Goal: Transaction & Acquisition: Purchase product/service

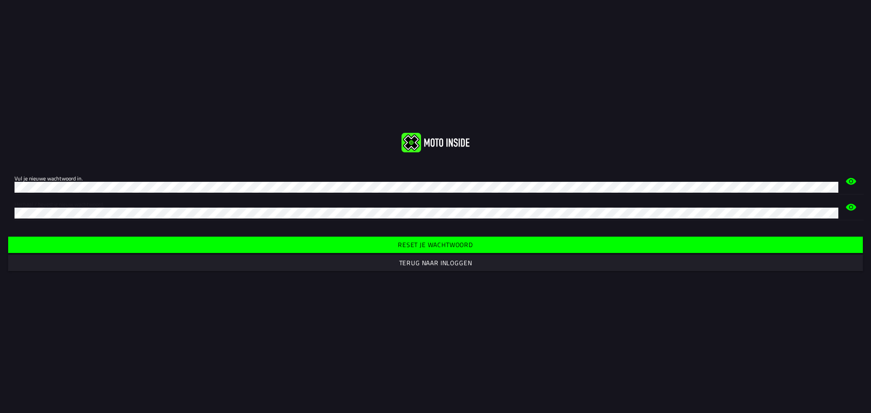
click at [0, 0] on slot "Reset je wachtwoord" at bounding box center [0, 0] width 0 height 0
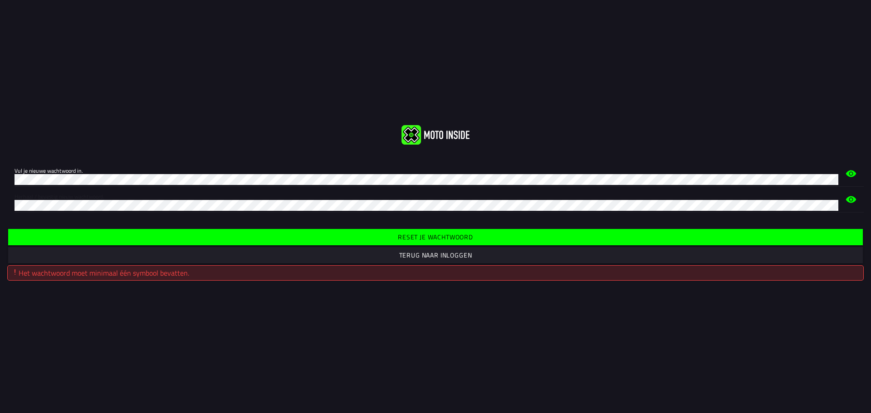
click at [447, 242] on button "Reset je wachtwoord" at bounding box center [435, 237] width 855 height 16
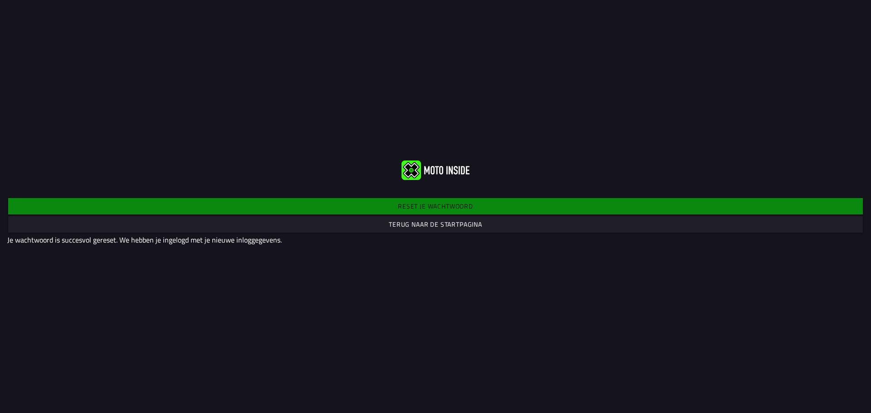
click at [0, 0] on slot "Terug naar de startpagina" at bounding box center [0, 0] width 0 height 0
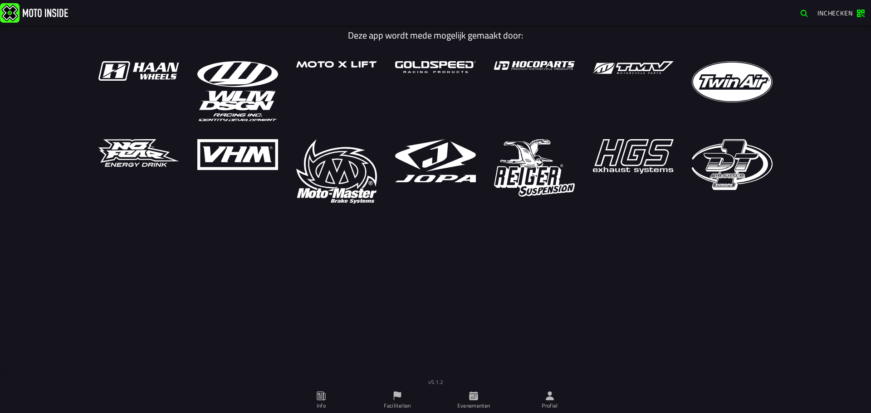
click at [478, 404] on ion-label "Evenementen" at bounding box center [473, 406] width 33 height 8
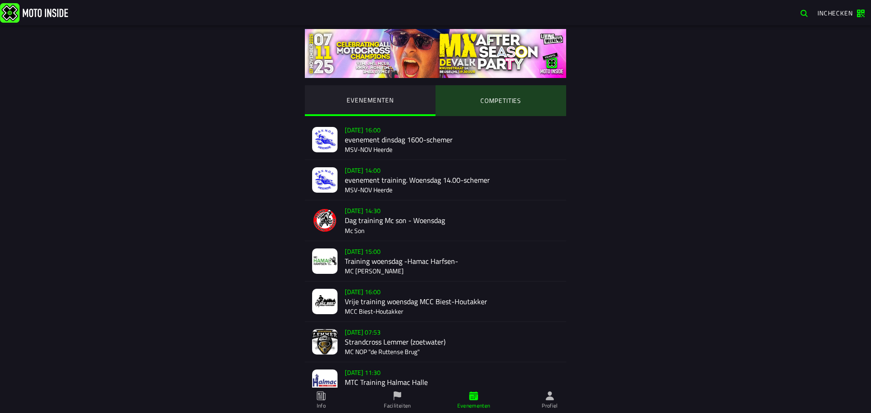
click at [504, 106] on ion-segment-button "COMPETITIES" at bounding box center [500, 100] width 131 height 31
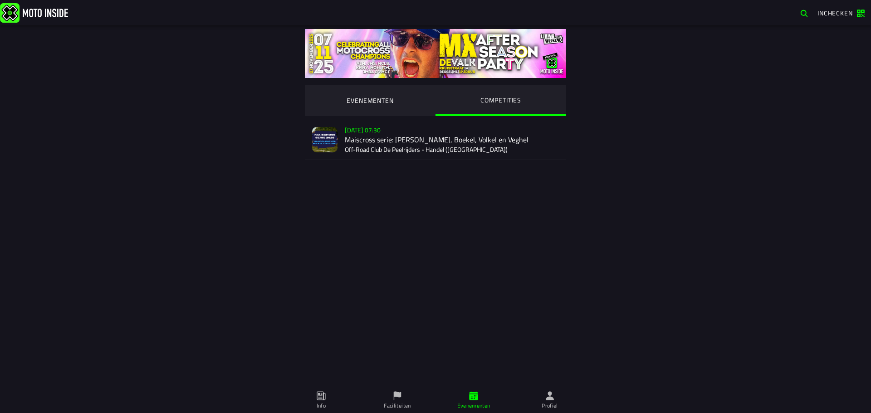
click at [458, 147] on div "Verkoop nog niet gestart [DATE] 07:30 Maiscross serie: Handel, Boekel, Volkel e…" at bounding box center [452, 140] width 214 height 40
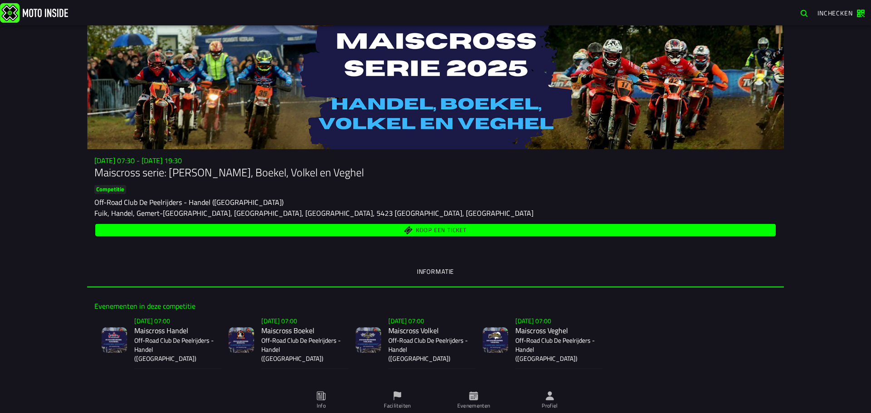
click at [443, 230] on span "Koop een ticket" at bounding box center [441, 231] width 51 height 6
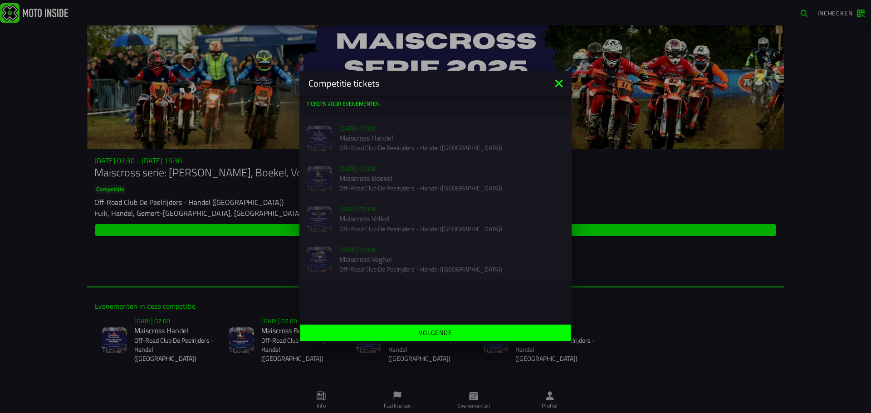
click at [331, 129] on div "Verkoop nog niet gestart [DATE] 07:00 Maiscross Handel Off-Road Club De Peelrij…" at bounding box center [435, 138] width 272 height 40
drag, startPoint x: 337, startPoint y: 161, endPoint x: 345, endPoint y: 202, distance: 41.0
click at [337, 166] on ion-list "Tickets voor evenementen Verkoop nog niet gestart [DATE] 07:00 Maiscross Handel…" at bounding box center [435, 189] width 272 height 187
click at [347, 222] on div "Verkoop nog niet gestart [DATE] 07:00 Maiscross Volkel Off-Road Club De Peelrij…" at bounding box center [435, 219] width 272 height 40
click at [564, 81] on icon at bounding box center [559, 83] width 15 height 15
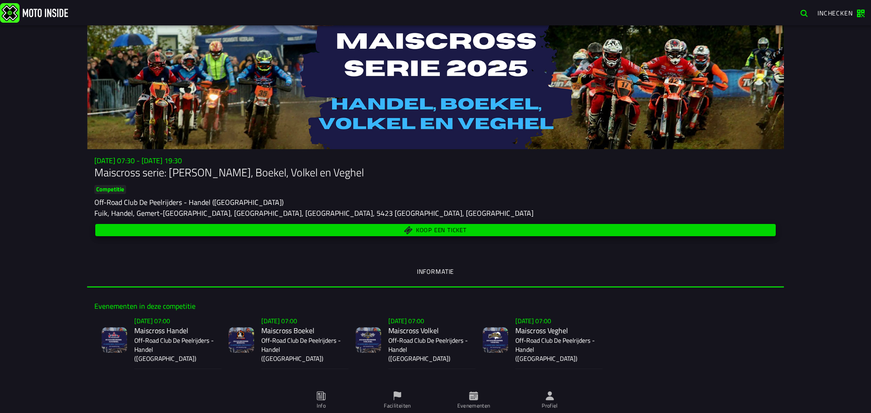
click at [407, 232] on span "Koop een ticket" at bounding box center [436, 230] width 670 height 9
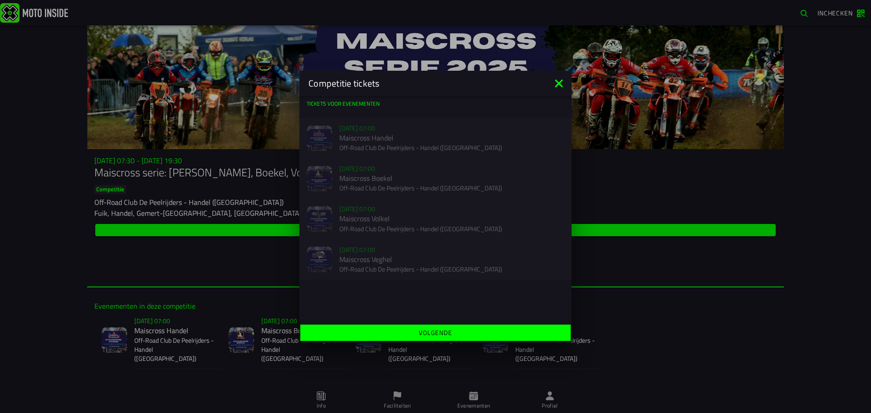
click at [666, 334] on ion-backdrop at bounding box center [435, 206] width 871 height 413
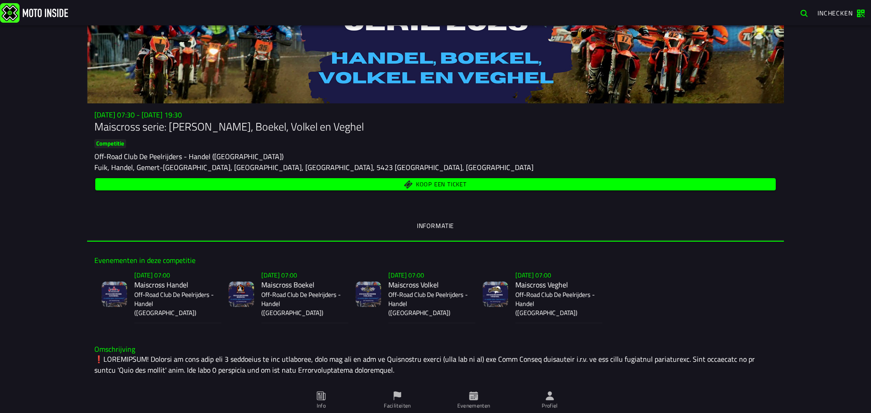
scroll to position [45, 0]
click at [421, 182] on span "Koop een ticket" at bounding box center [441, 185] width 51 height 6
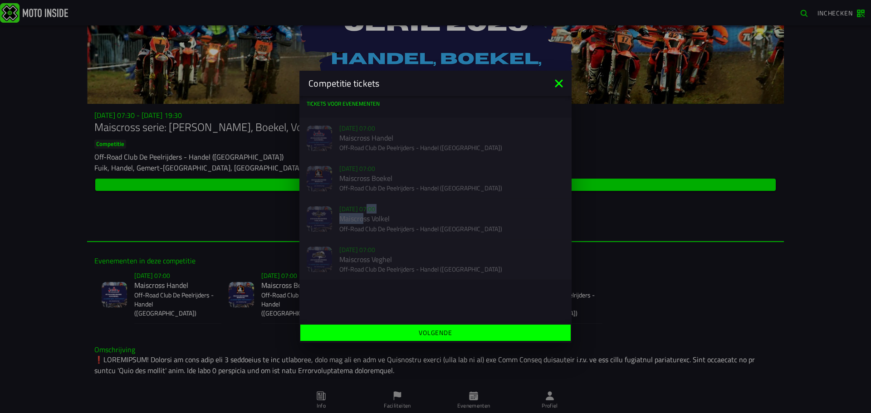
click at [364, 216] on div "Verkoop nog niet gestart [DATE] 07:00 Maiscross Volkel Off-Road Club De Peelrij…" at bounding box center [435, 219] width 272 height 40
click at [557, 88] on icon at bounding box center [559, 83] width 15 height 15
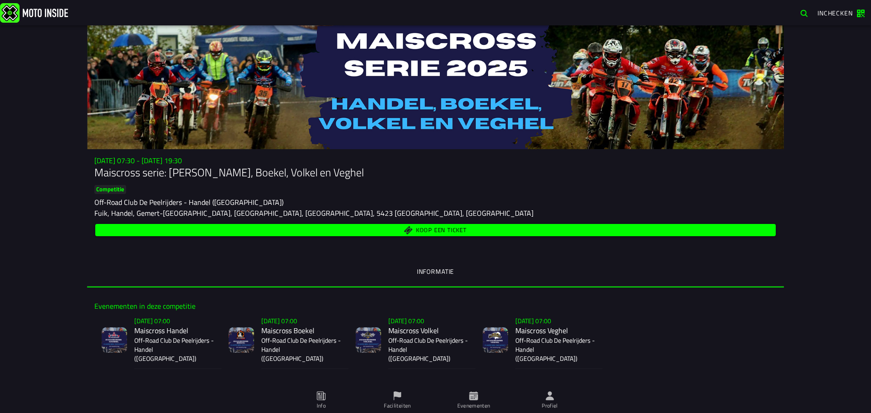
click at [339, 221] on div "Su 2 Nov - 07:30 - Su 23 Nov - 19:30 Maiscross serie: Handel, Boekel, Volkel en…" at bounding box center [435, 197] width 697 height 82
click at [346, 231] on span "Koop een ticket" at bounding box center [436, 230] width 670 height 9
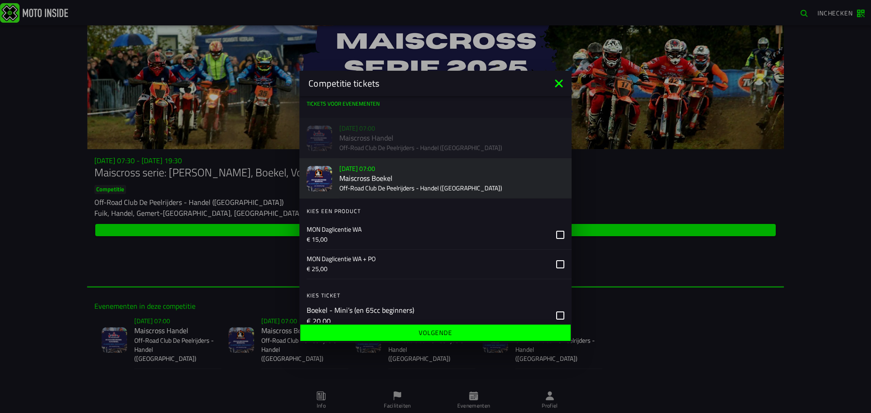
click at [0, 0] on slot "[DATE] 07:00" at bounding box center [0, 0] width 0 height 0
drag, startPoint x: 428, startPoint y: 178, endPoint x: 428, endPoint y: 184, distance: 5.9
click at [428, 184] on ion-label "Su 9 Nov - 07:00 Maiscross Boekel Off-Road Club De Peelrijders - Handel (NB)" at bounding box center [451, 178] width 225 height 31
drag, startPoint x: 488, startPoint y: 192, endPoint x: 491, endPoint y: 188, distance: 4.8
click at [488, 192] on p "Off-Road Club De Peelrijders - Handel ([GEOGRAPHIC_DATA])" at bounding box center [451, 188] width 225 height 9
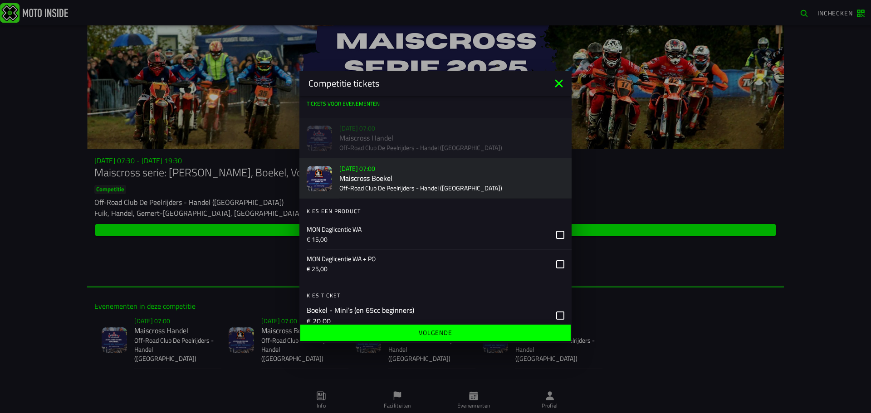
click at [498, 175] on h2 "Maiscross Boekel" at bounding box center [451, 178] width 225 height 9
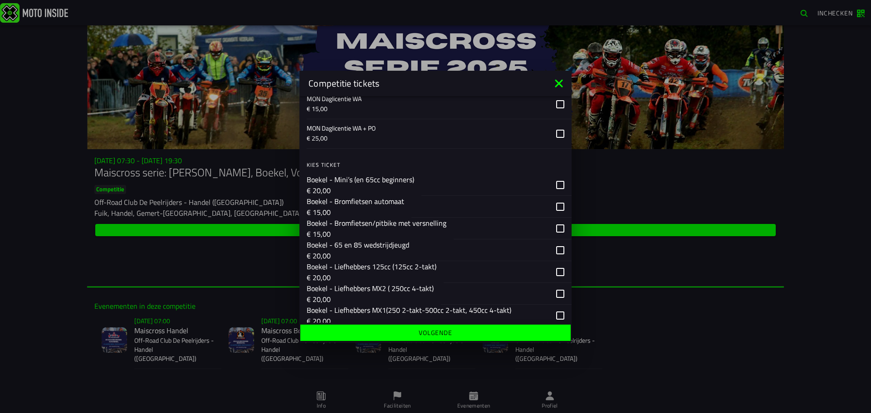
scroll to position [136, 0]
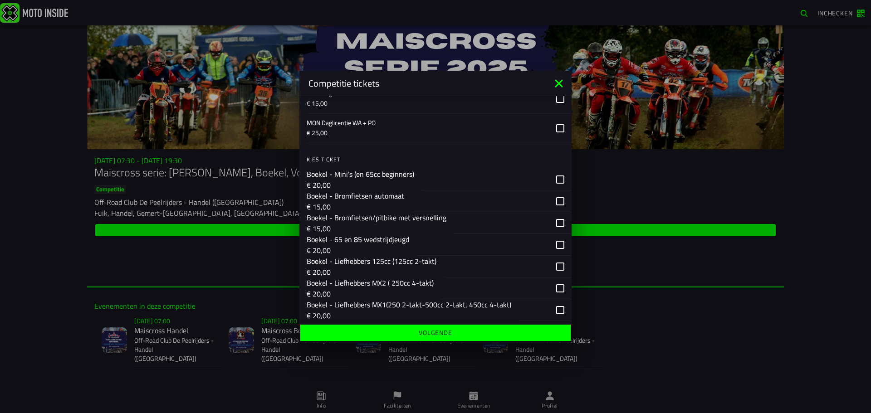
click at [556, 287] on div "button" at bounding box center [506, 289] width 131 height 22
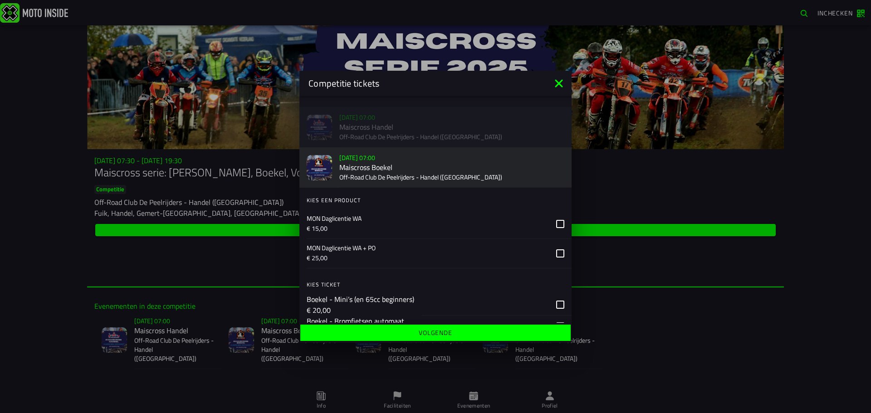
scroll to position [0, 0]
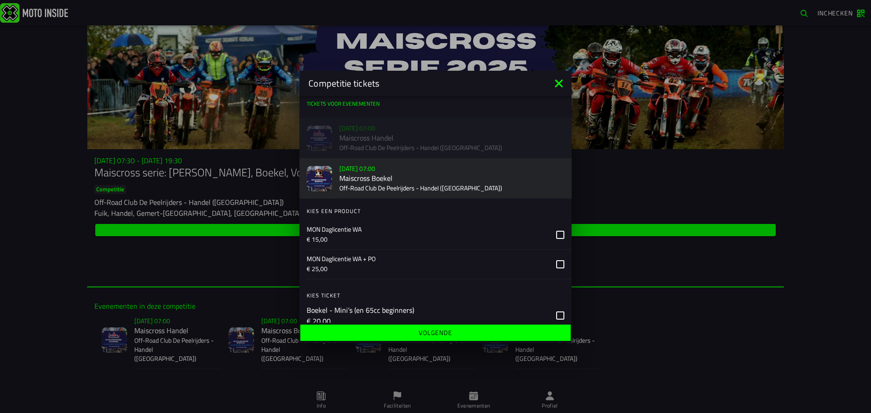
click at [559, 79] on icon at bounding box center [559, 83] width 15 height 15
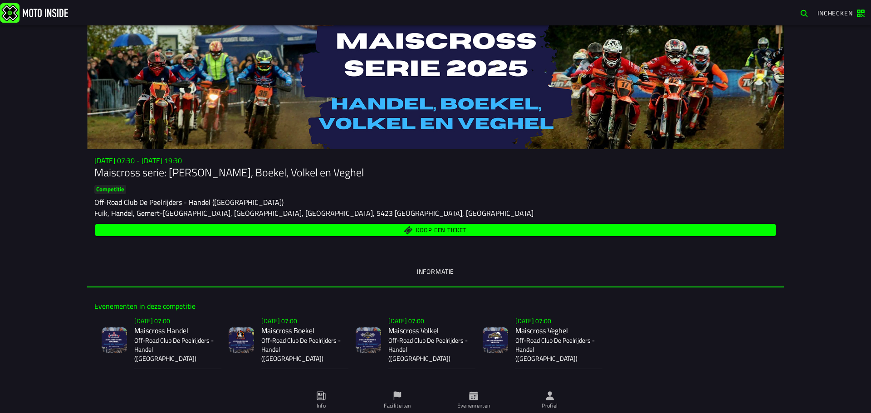
click at [387, 227] on span "Koop een ticket" at bounding box center [436, 230] width 670 height 9
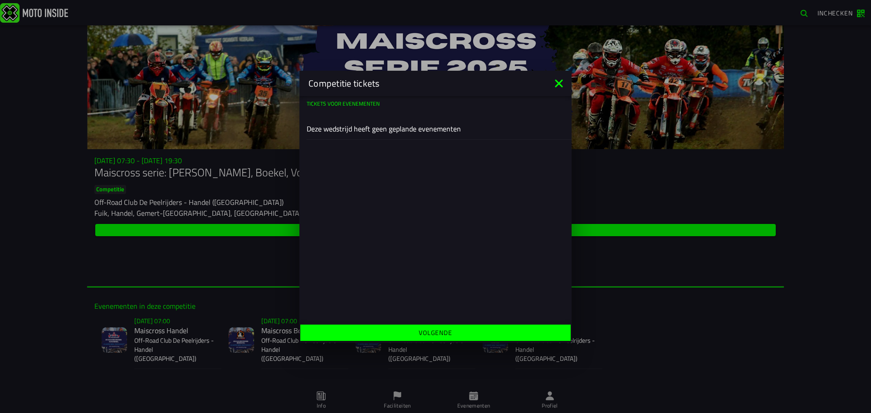
click at [560, 78] on icon at bounding box center [559, 83] width 15 height 15
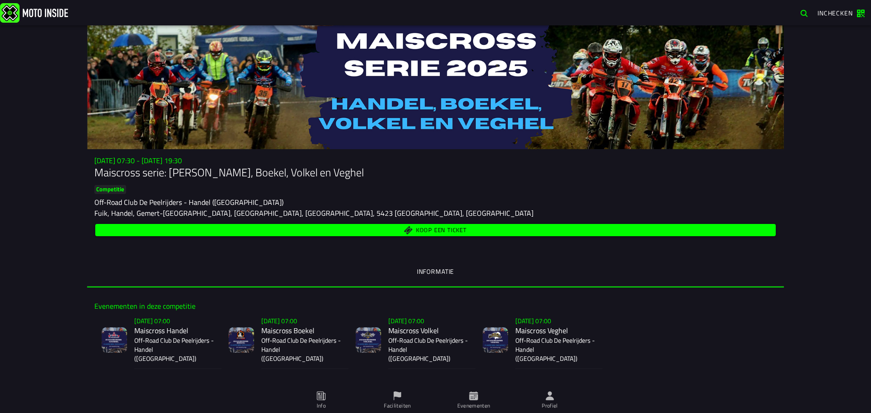
click at [355, 231] on span "Koop een ticket" at bounding box center [436, 230] width 670 height 9
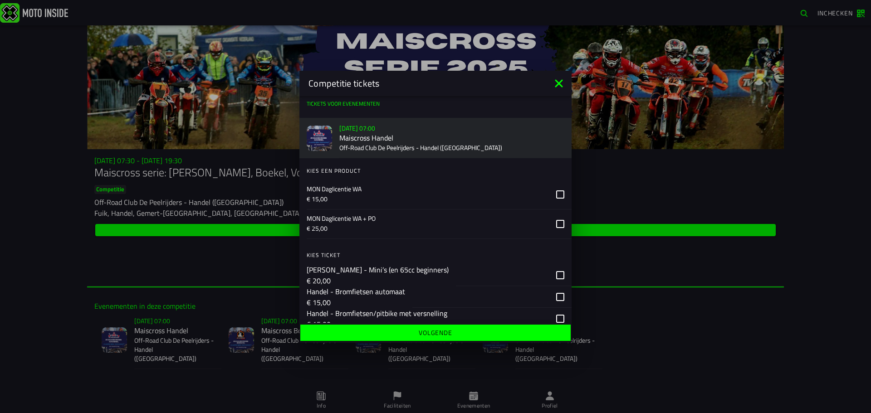
click at [553, 74] on div "Competitie tickets" at bounding box center [435, 83] width 272 height 25
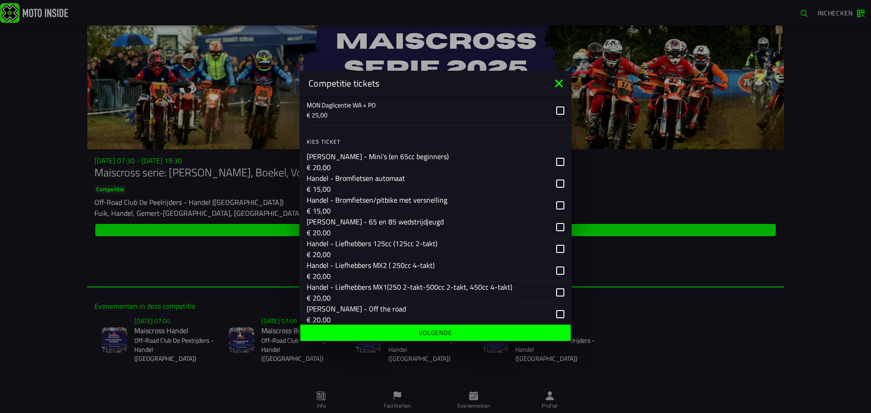
scroll to position [227, 0]
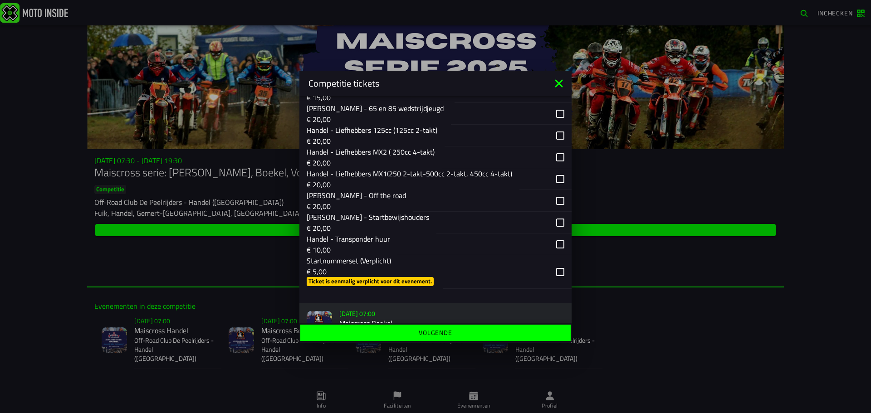
click at [549, 151] on div "button" at bounding box center [507, 158] width 130 height 22
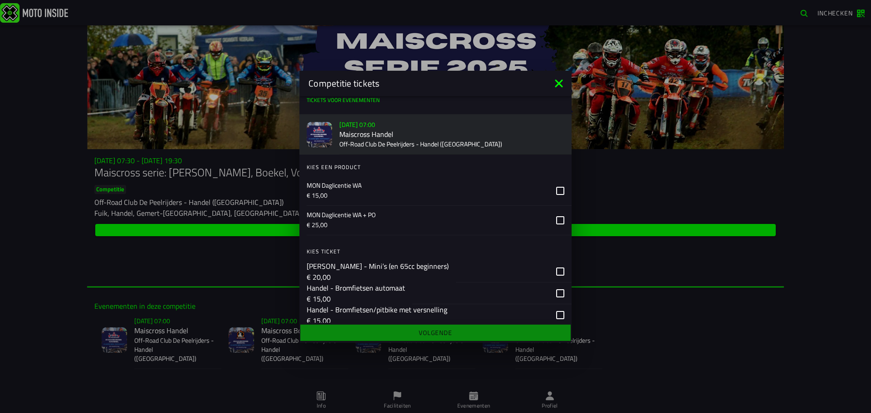
scroll to position [0, 0]
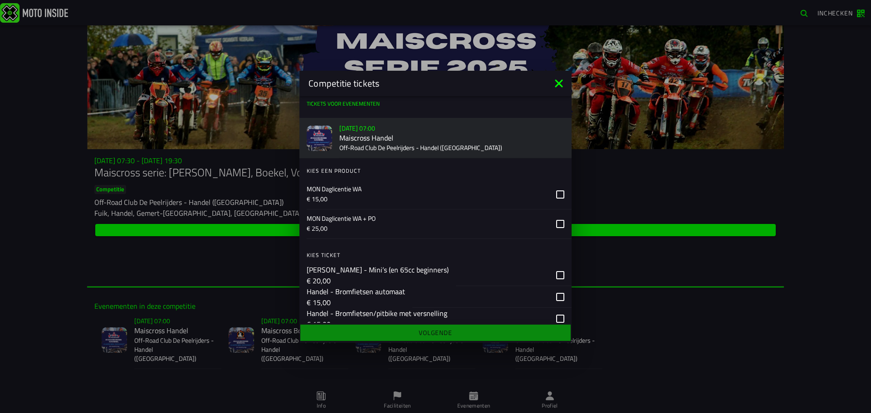
click at [556, 193] on icon at bounding box center [560, 195] width 8 height 8
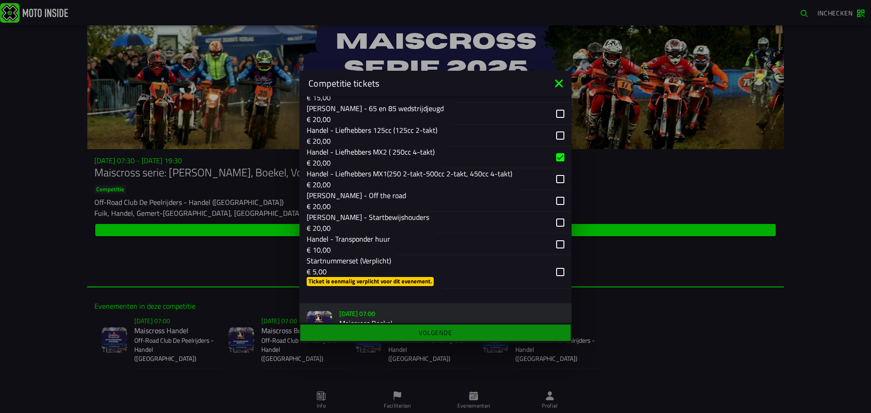
scroll to position [363, 0]
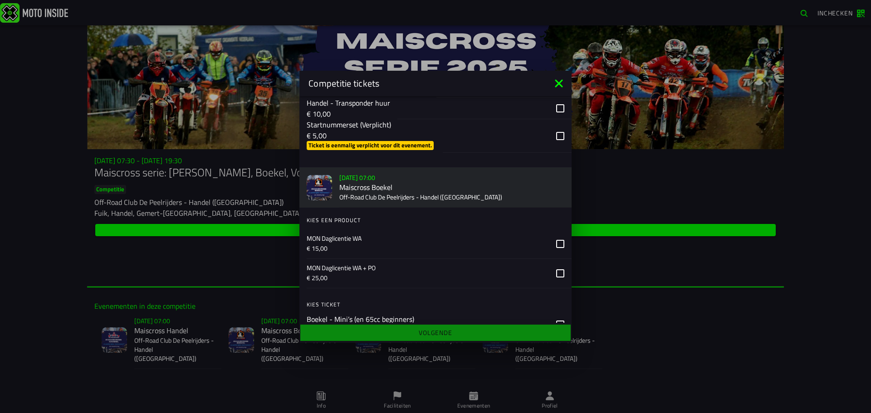
click at [552, 134] on div "button" at bounding box center [507, 136] width 129 height 34
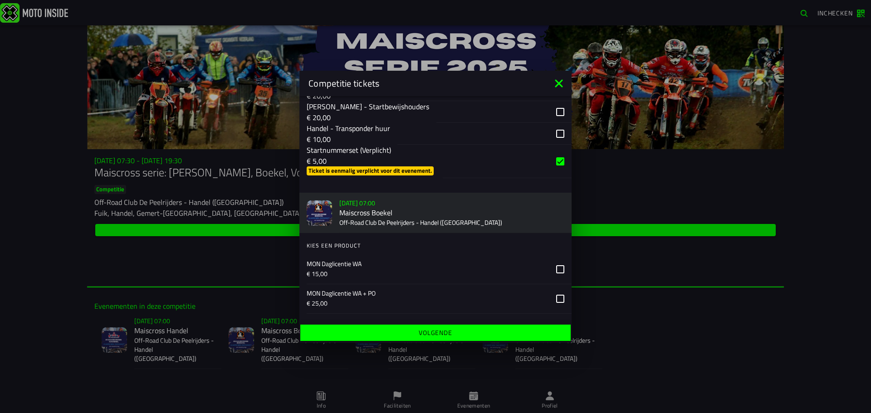
scroll to position [318, 0]
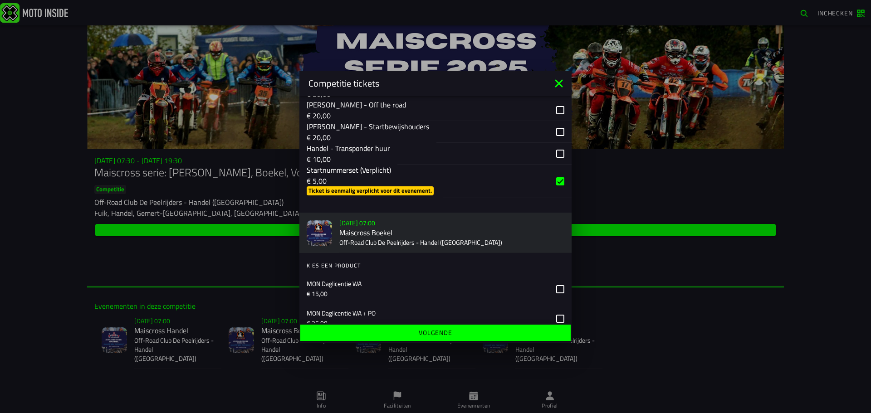
click at [554, 151] on div "button" at bounding box center [484, 154] width 174 height 22
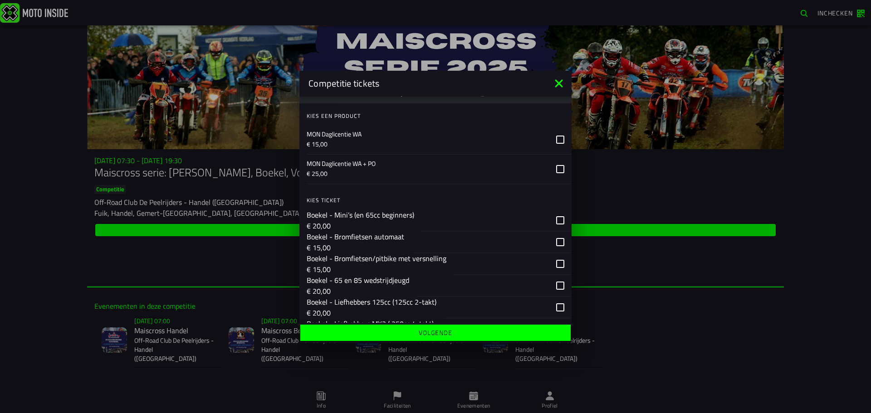
scroll to position [454, 0]
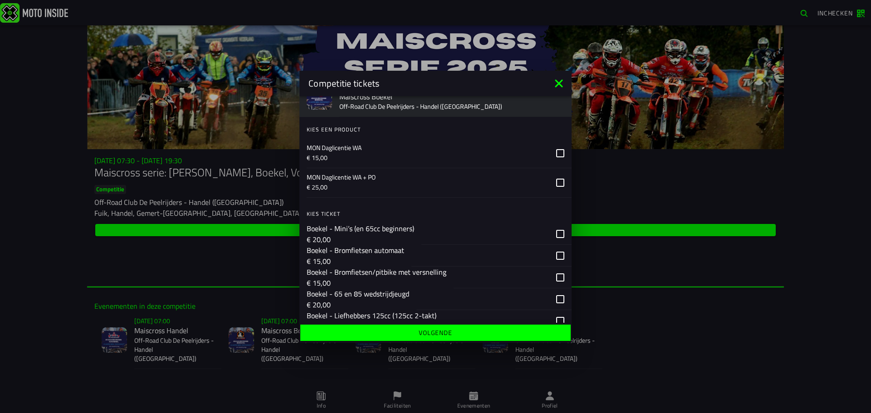
click at [556, 154] on icon at bounding box center [560, 153] width 8 height 8
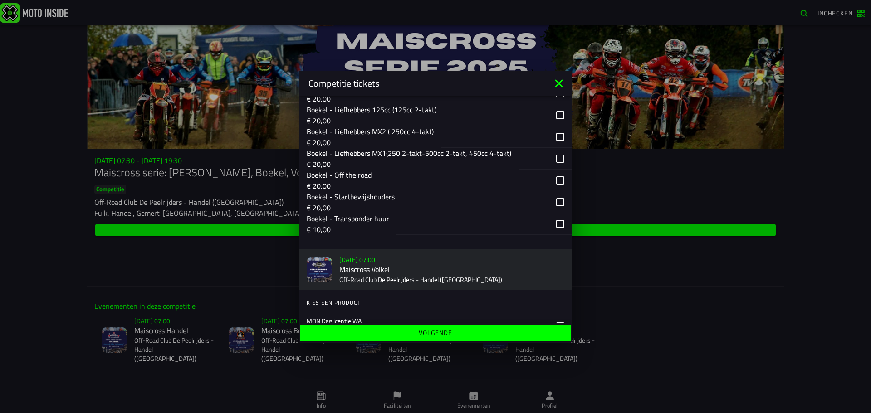
scroll to position [680, 0]
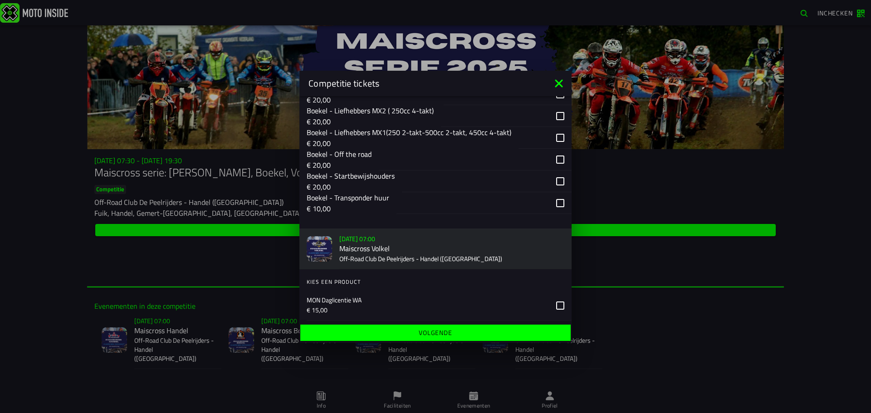
click at [552, 112] on div "button" at bounding box center [506, 116] width 131 height 22
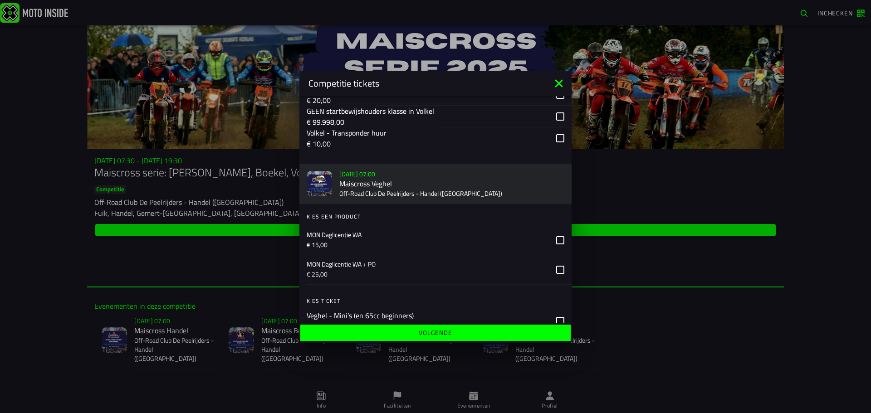
scroll to position [1179, 0]
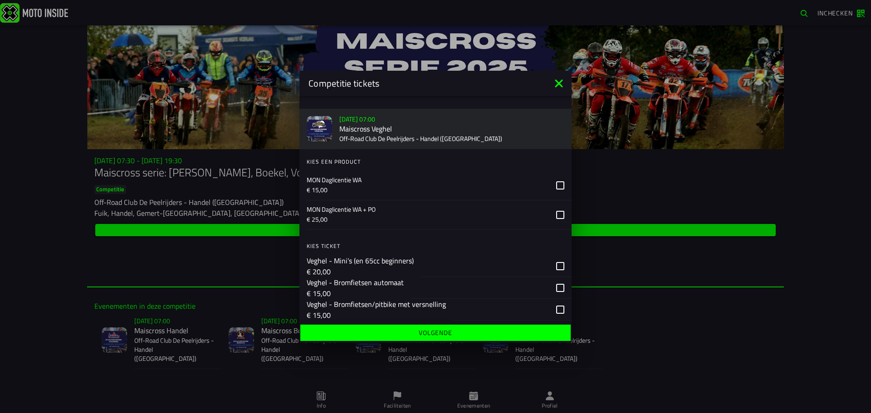
click at [556, 179] on label at bounding box center [560, 185] width 8 height 29
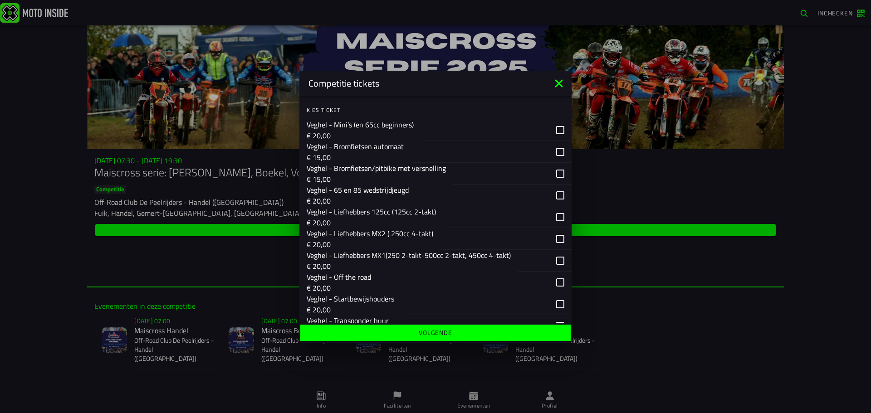
scroll to position [1348, 0]
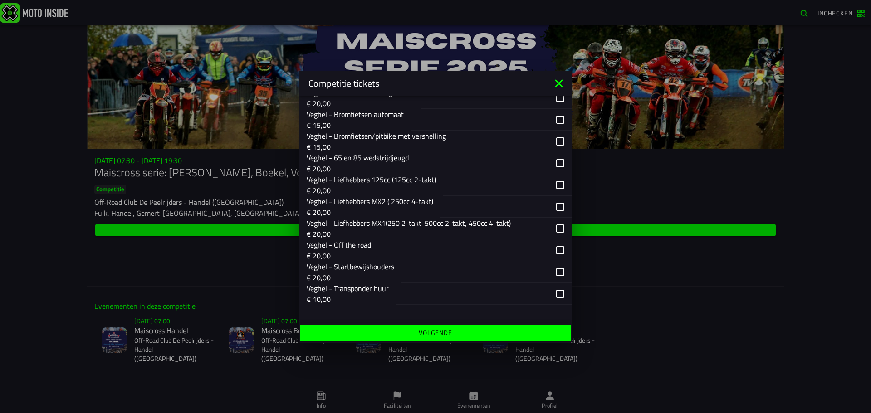
click at [549, 205] on div "button" at bounding box center [505, 207] width 131 height 22
click at [557, 293] on div "button" at bounding box center [484, 294] width 176 height 22
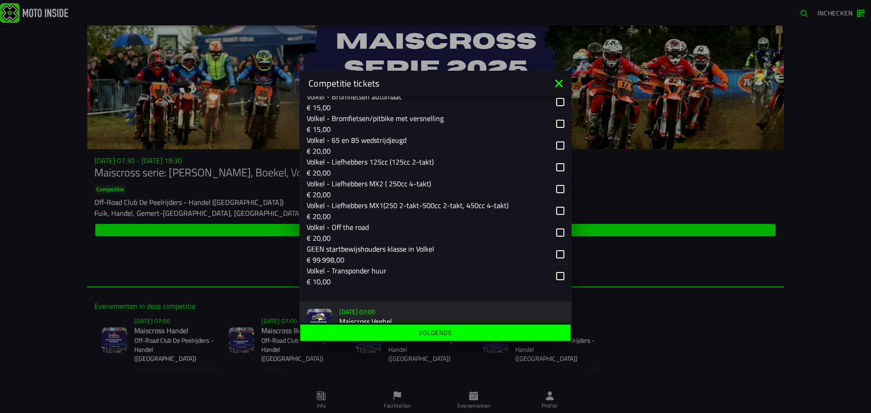
scroll to position [985, 0]
click at [562, 277] on div "button" at bounding box center [483, 278] width 178 height 22
click at [553, 279] on div "button" at bounding box center [483, 278] width 178 height 22
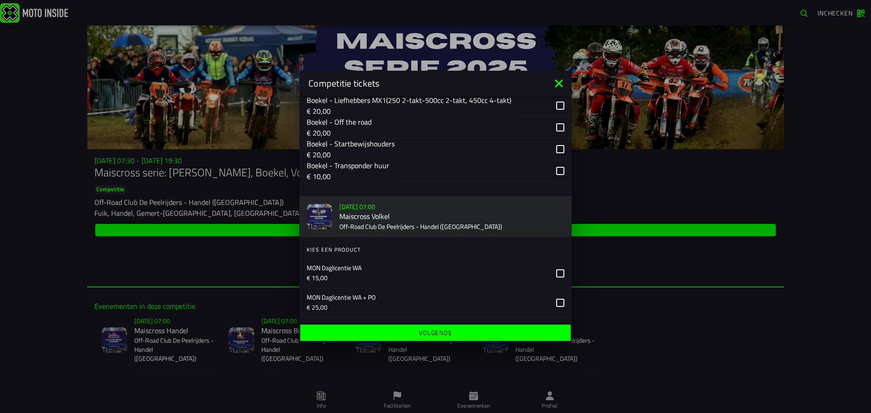
scroll to position [667, 0]
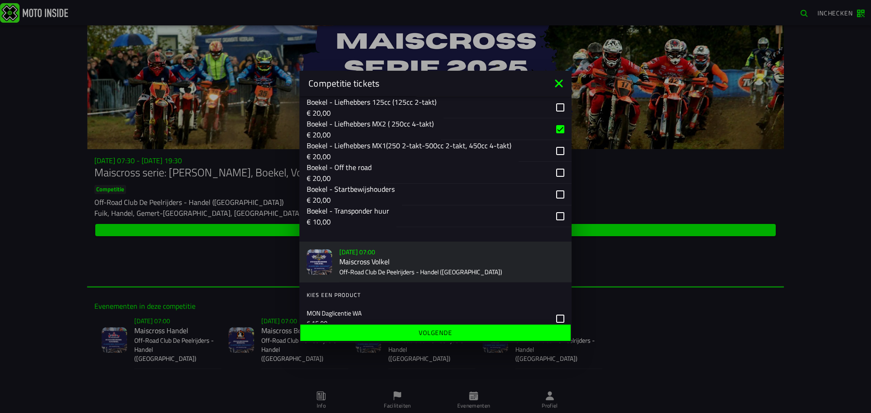
click at [550, 218] on div "button" at bounding box center [483, 216] width 175 height 22
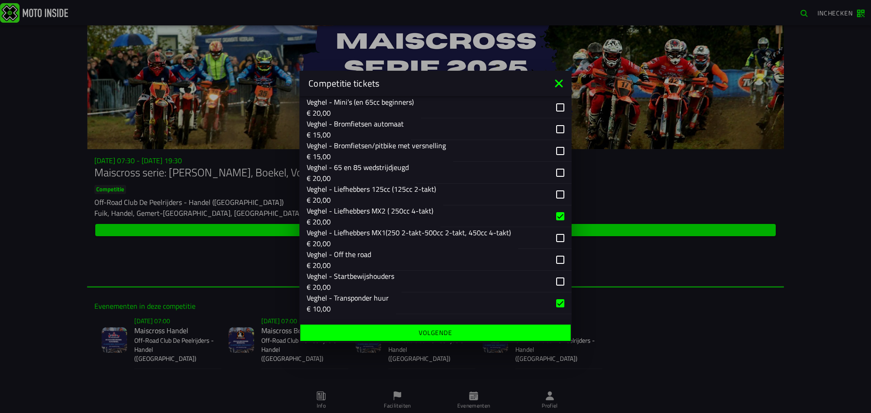
scroll to position [1348, 0]
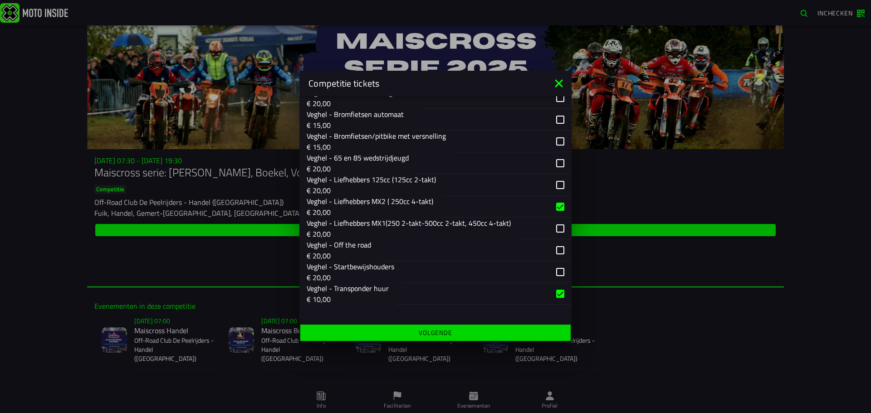
click at [456, 329] on button "Volgende" at bounding box center [435, 333] width 270 height 16
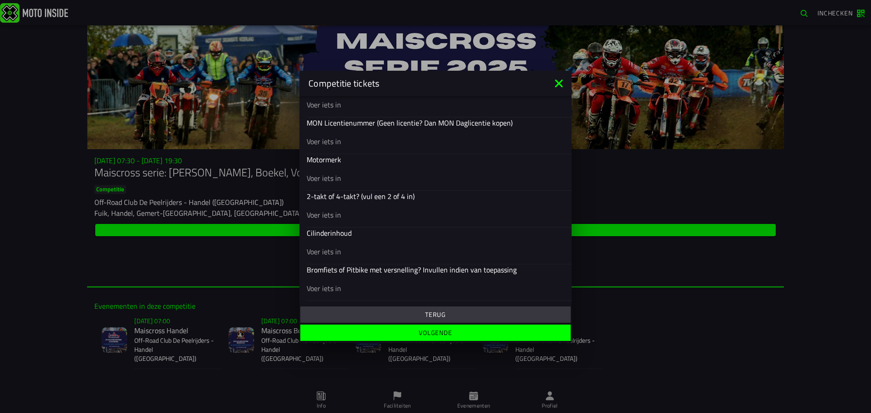
click at [337, 140] on input "text" at bounding box center [436, 141] width 258 height 11
click at [322, 181] on input "text" at bounding box center [436, 177] width 258 height 11
type input "Huskuvarna"
click at [347, 217] on input "text" at bounding box center [436, 214] width 258 height 11
type input "4 takt"
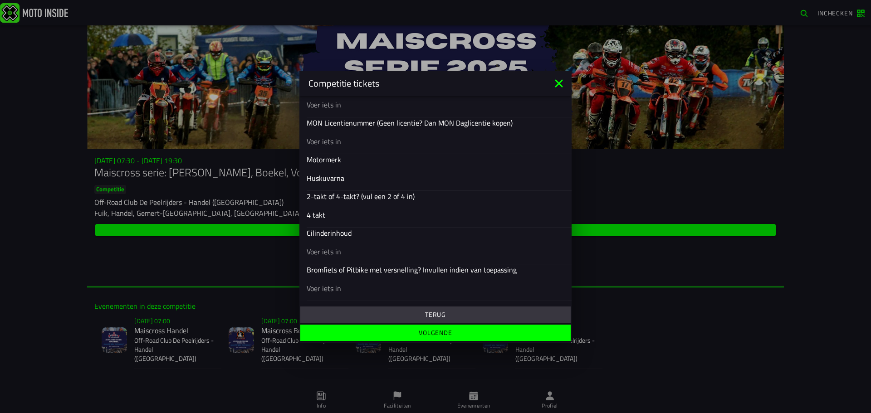
click at [348, 252] on input "text" at bounding box center [436, 251] width 258 height 11
type input "250cc"
click at [343, 292] on input "text" at bounding box center [436, 288] width 258 height 11
click at [0, 0] on slot "Volgende" at bounding box center [0, 0] width 0 height 0
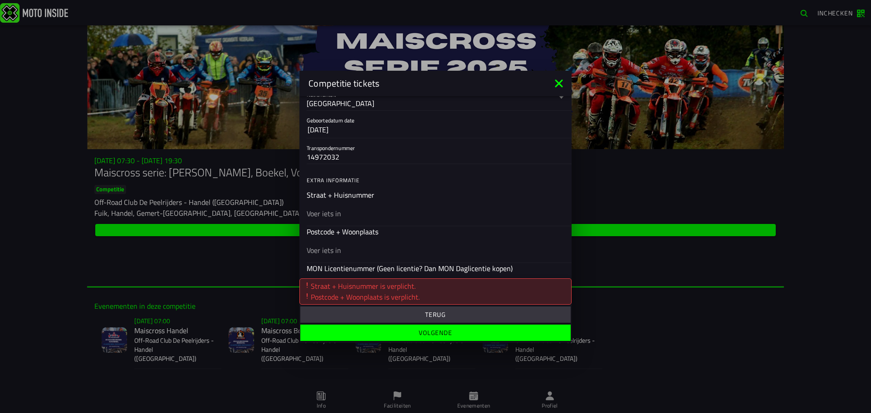
scroll to position [227, 0]
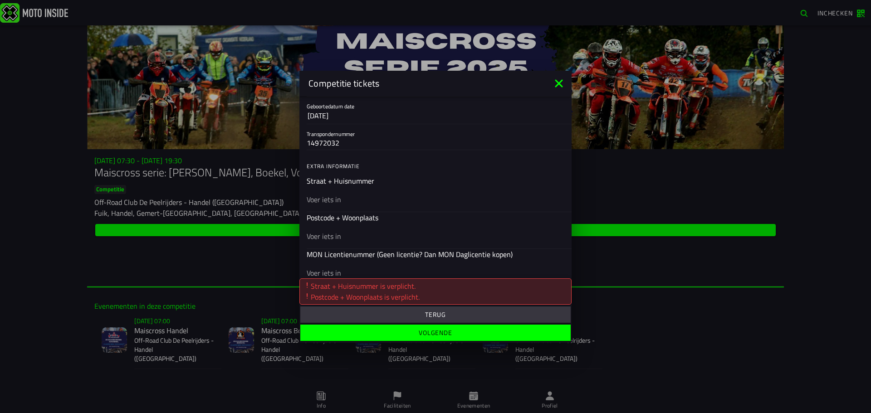
click at [333, 198] on input "text" at bounding box center [436, 199] width 258 height 11
type input "Esdonk 32"
click at [348, 230] on div at bounding box center [436, 235] width 258 height 25
click at [341, 237] on input "text" at bounding box center [436, 235] width 258 height 11
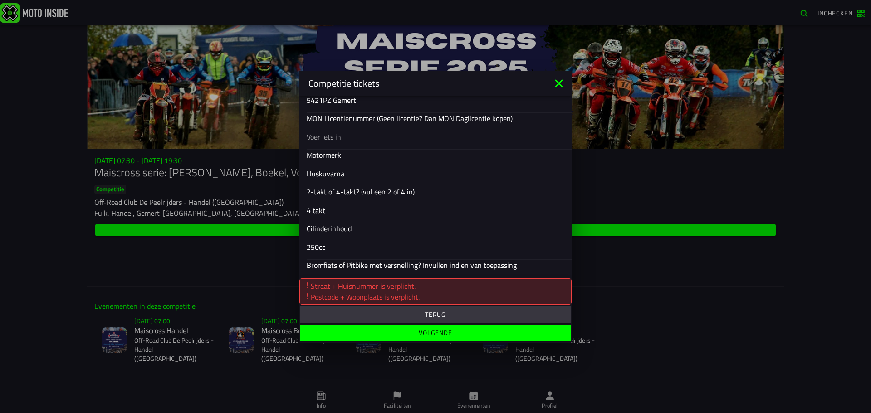
scroll to position [385, 0]
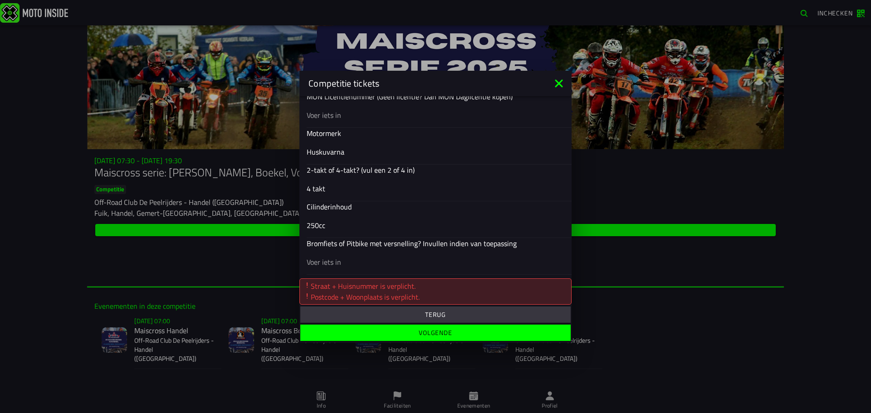
type input "5421PZ Gemert"
click at [0, 0] on slot "Volgende" at bounding box center [0, 0] width 0 height 0
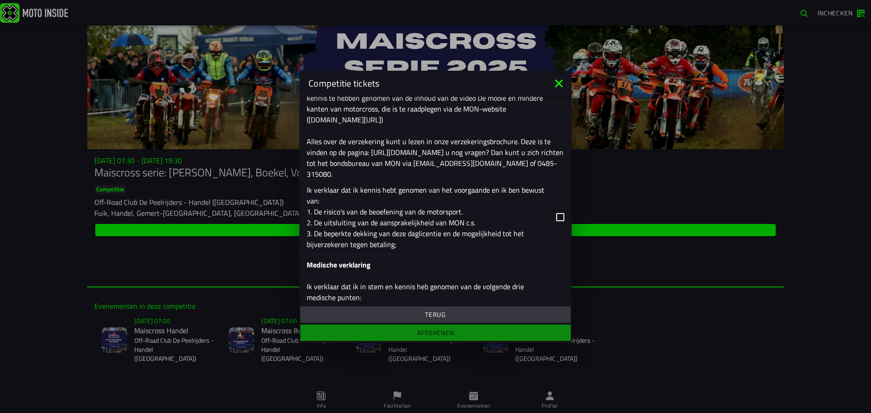
click at [556, 216] on icon at bounding box center [560, 217] width 8 height 8
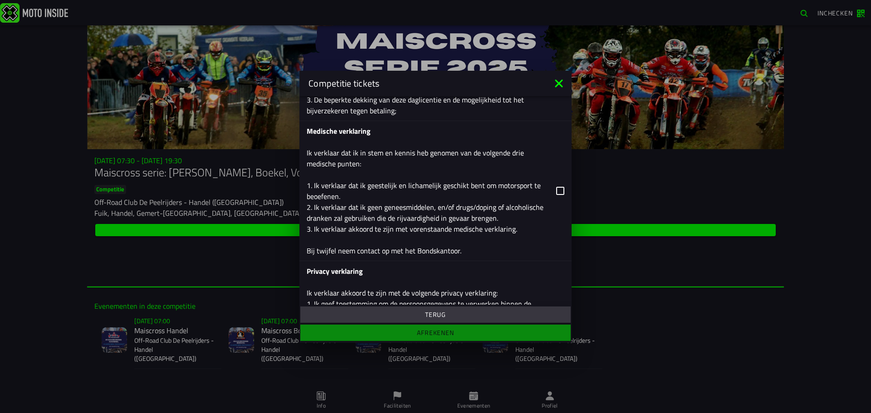
scroll to position [521, 0]
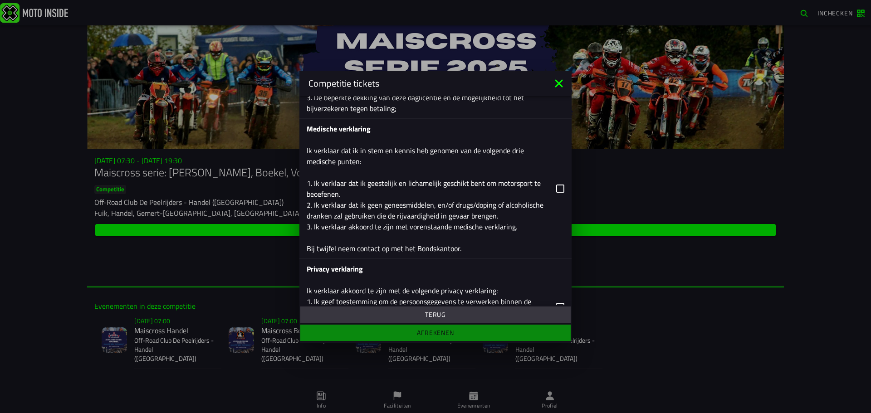
click at [556, 190] on icon at bounding box center [560, 189] width 8 height 8
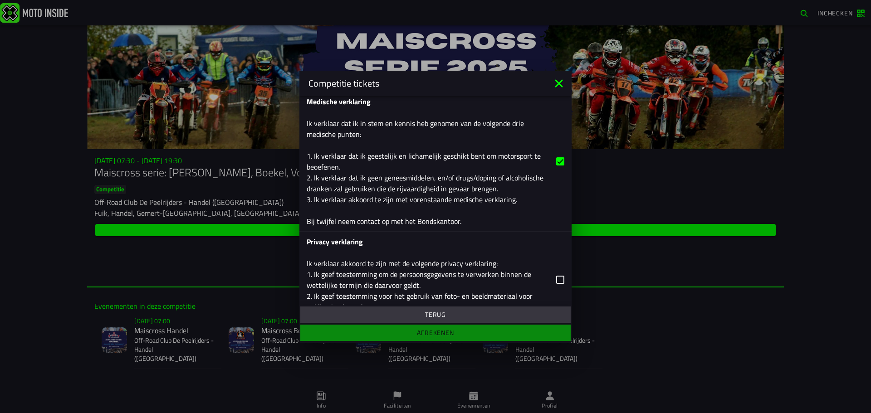
scroll to position [575, 0]
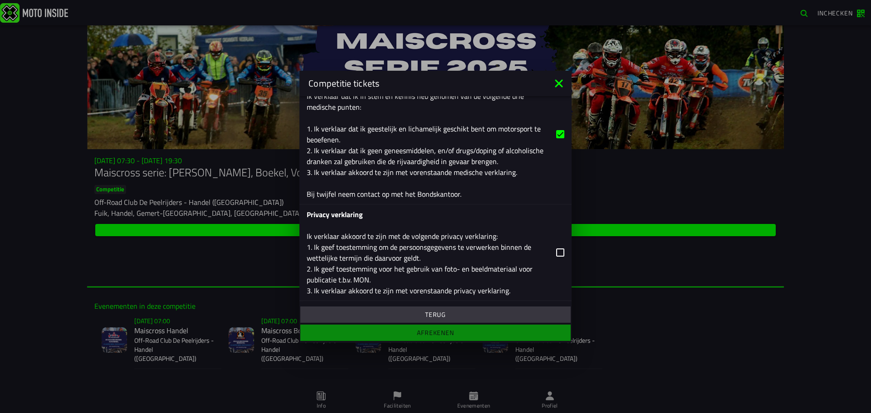
click at [543, 252] on label "Privacy verklaring Ik verklaar akkoord te zijn met de volgende privacy verklari…" at bounding box center [436, 253] width 258 height 96
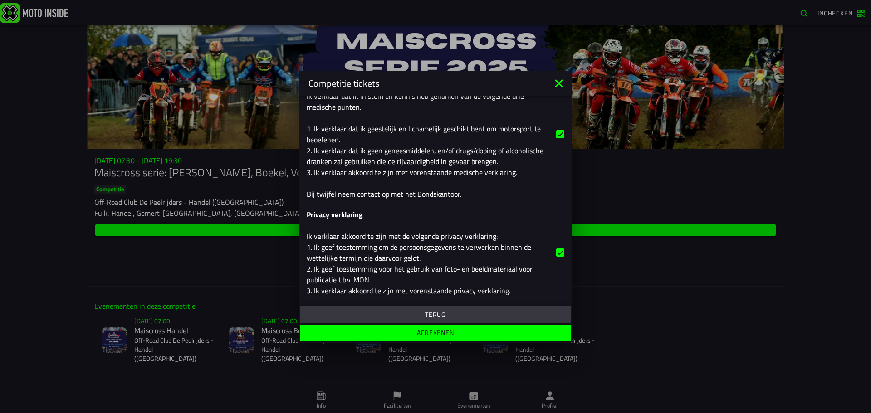
click at [458, 333] on span "Afrekenen" at bounding box center [435, 333] width 256 height 6
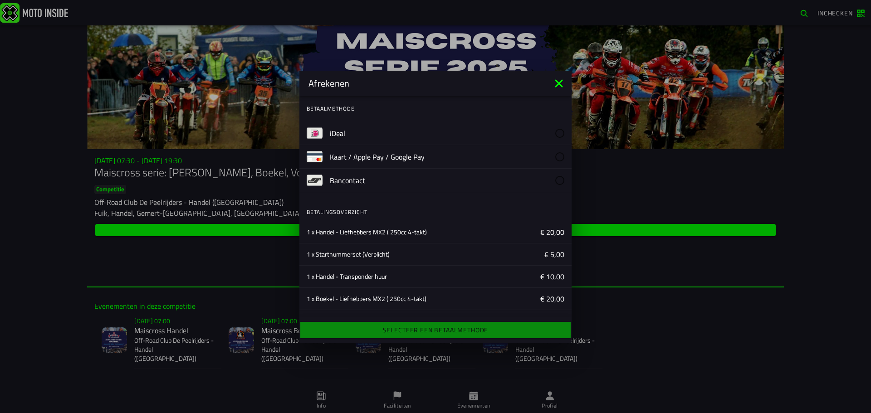
click at [350, 132] on label "iDeal" at bounding box center [447, 133] width 235 height 23
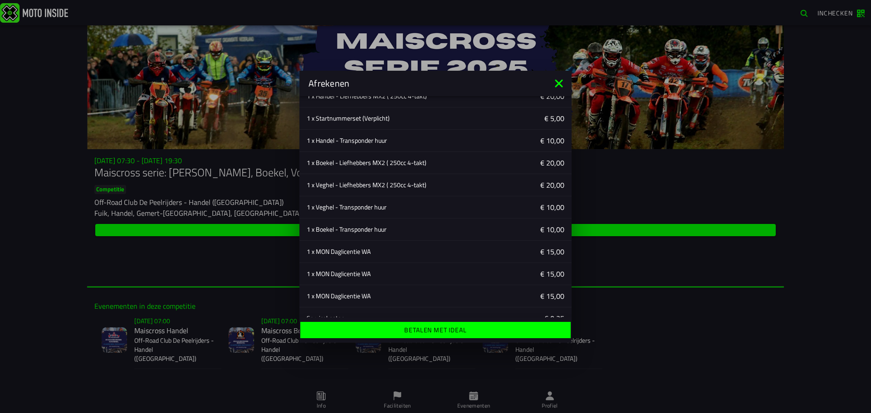
scroll to position [198, 0]
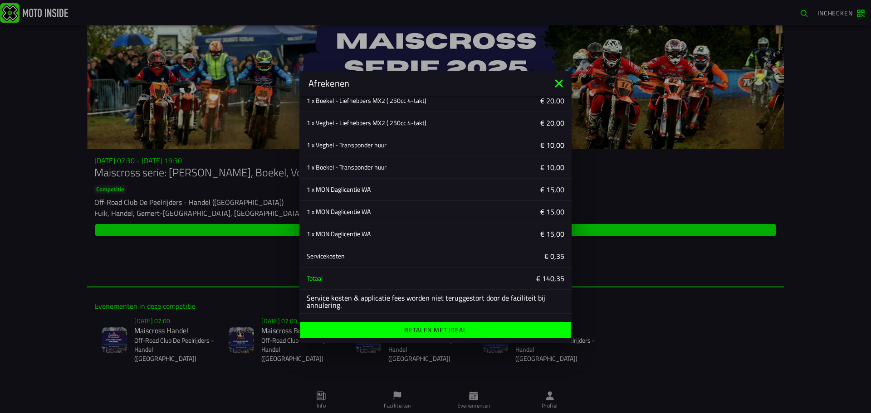
click at [452, 327] on ion-label "Betalen met iDeal" at bounding box center [435, 330] width 62 height 6
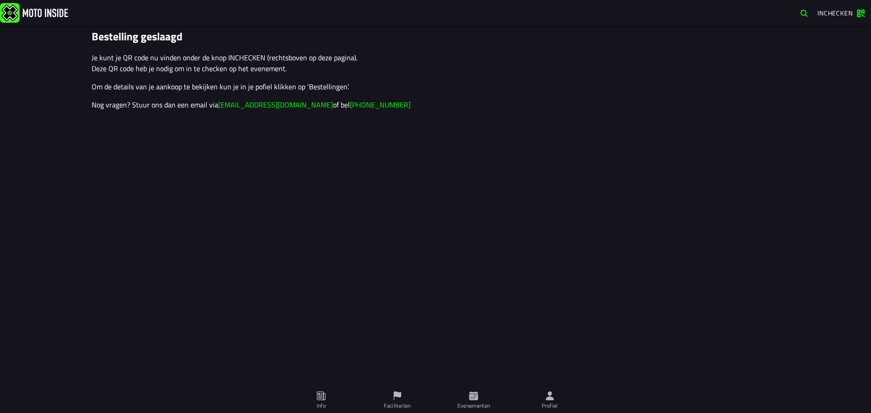
click at [840, 13] on span "Inchecken" at bounding box center [834, 13] width 35 height 10
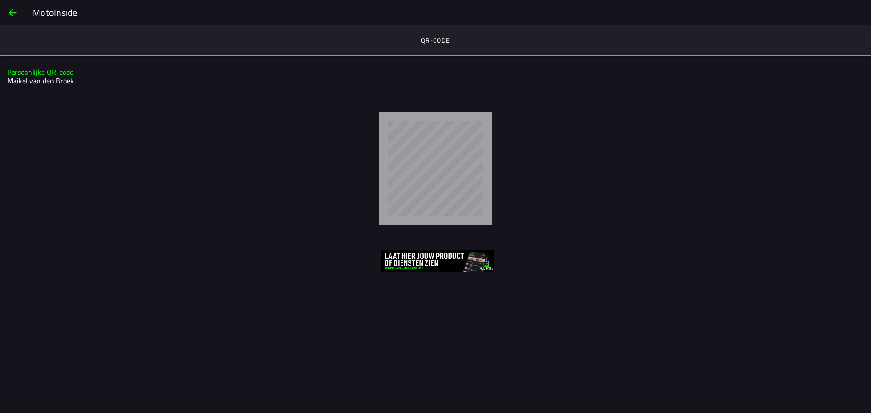
click at [14, 11] on span "back" at bounding box center [12, 13] width 11 height 22
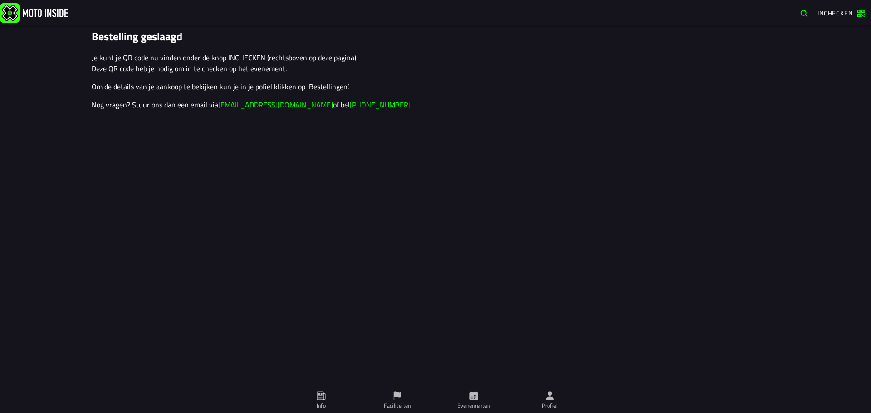
click at [860, 14] on span "Inchecken" at bounding box center [840, 13] width 47 height 9
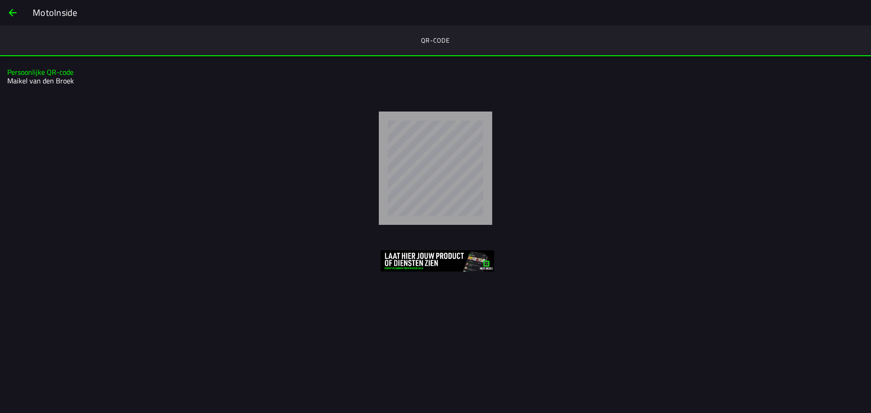
click at [13, 8] on span "back" at bounding box center [12, 13] width 11 height 22
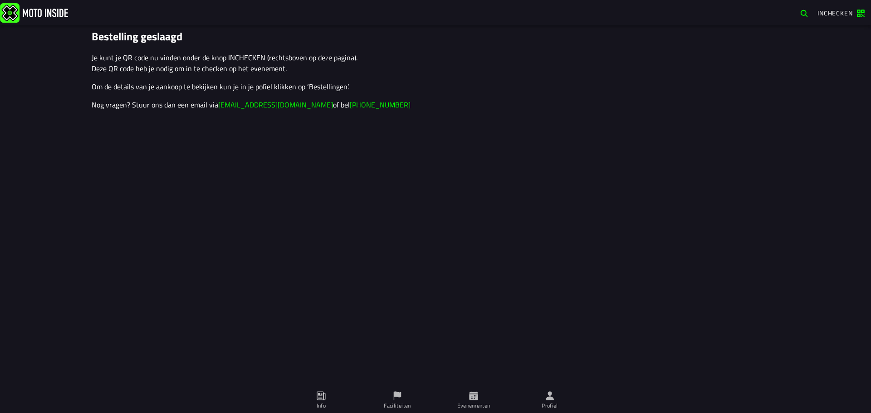
click at [47, 12] on img at bounding box center [34, 13] width 68 height 20
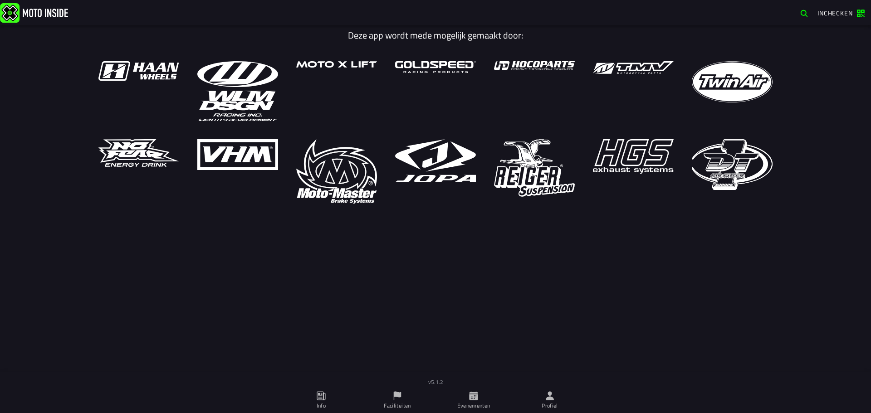
click at [552, 403] on ion-label "Profiel" at bounding box center [550, 406] width 16 height 8
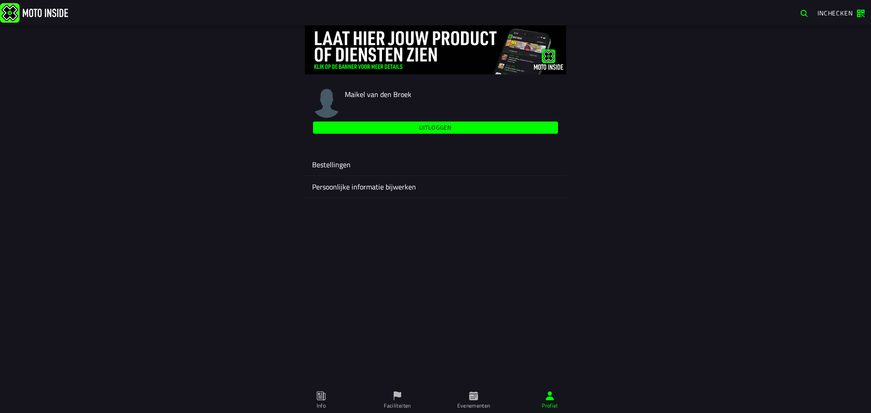
click at [323, 163] on ion-label "Bestellingen" at bounding box center [435, 164] width 247 height 11
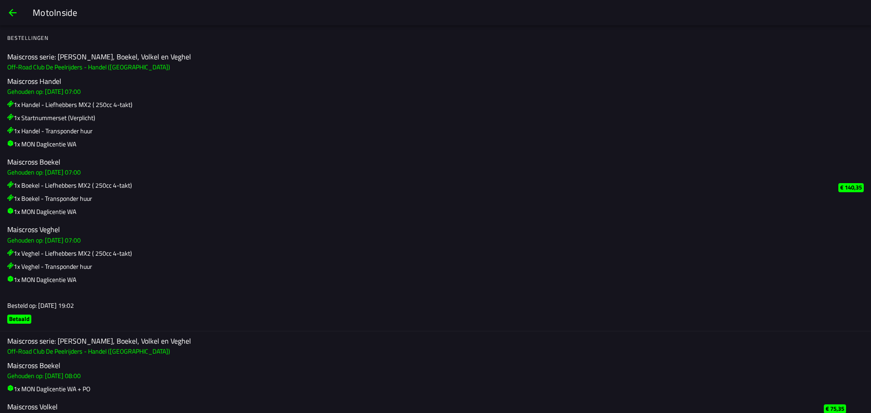
click at [11, 10] on span "back" at bounding box center [12, 13] width 11 height 22
